Goal: Find specific page/section: Find specific page/section

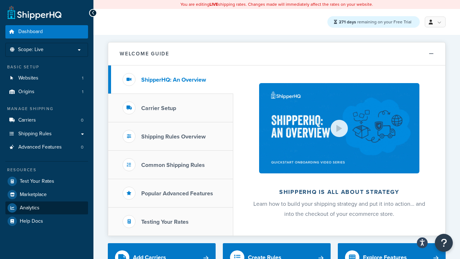
click at [29, 207] on span "Analytics" at bounding box center [30, 208] width 20 height 6
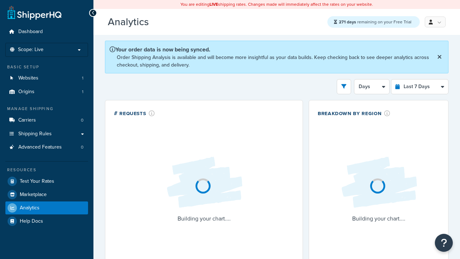
select select "last_7_days"
